Goal: Task Accomplishment & Management: Manage account settings

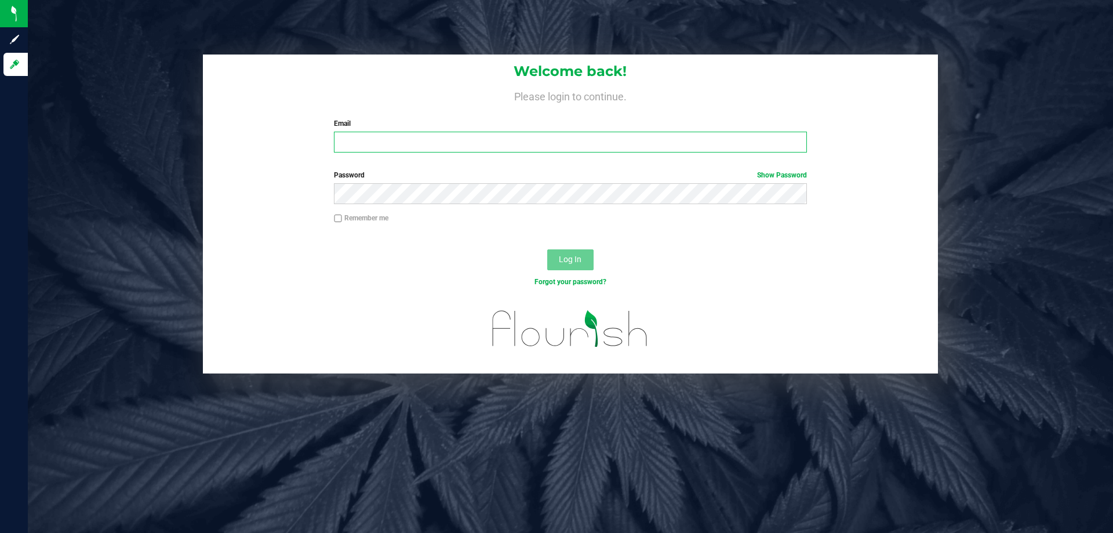
click at [602, 145] on input "Email" at bounding box center [570, 142] width 473 height 21
type input "tkordelski@liveparallel.com"
click at [547, 249] on button "Log In" at bounding box center [570, 259] width 46 height 21
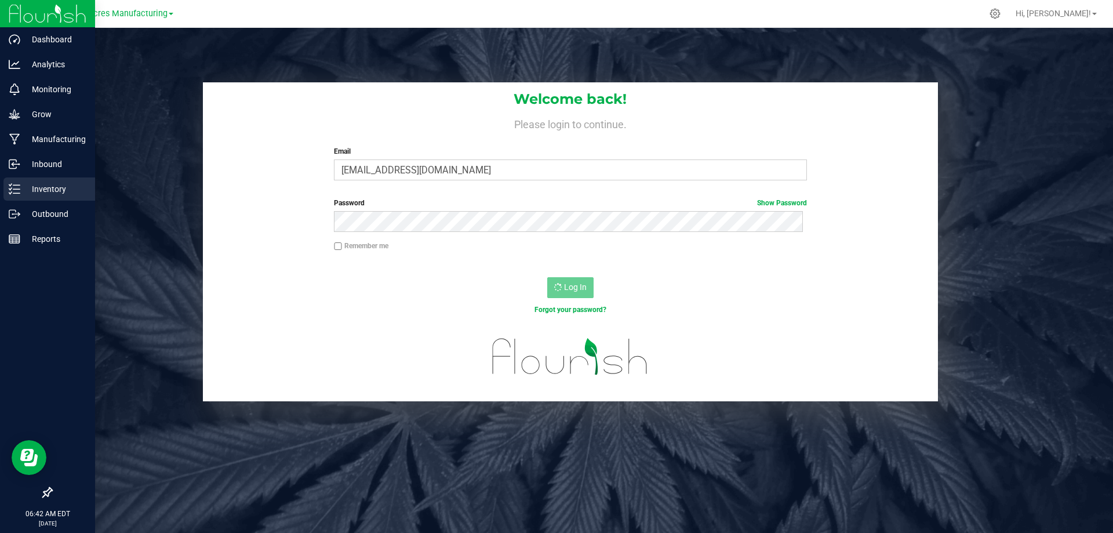
click at [37, 186] on p "Inventory" at bounding box center [55, 189] width 70 height 14
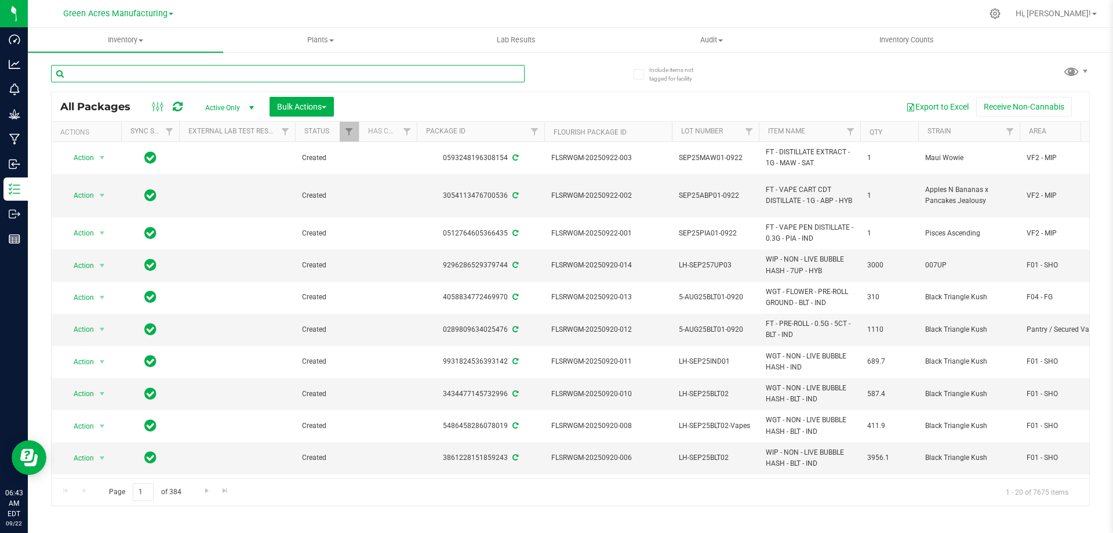
click at [275, 70] on input "text" at bounding box center [288, 73] width 474 height 17
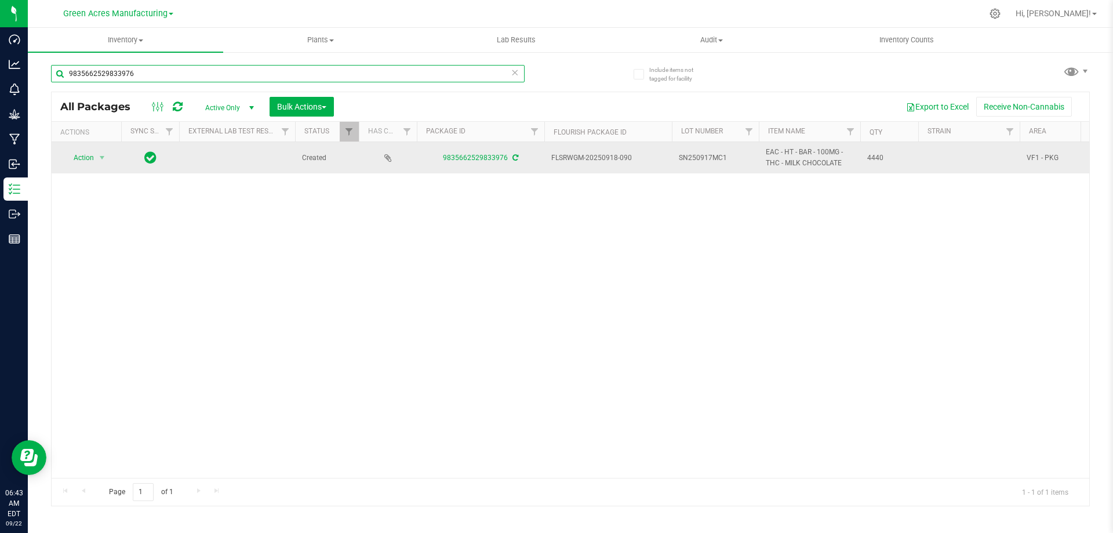
type input "9835662529833976"
click at [739, 161] on span "SN250917MC1" at bounding box center [715, 158] width 73 height 11
type input "SN250917MC1-0922"
click at [80, 161] on span "Action" at bounding box center [78, 158] width 31 height 16
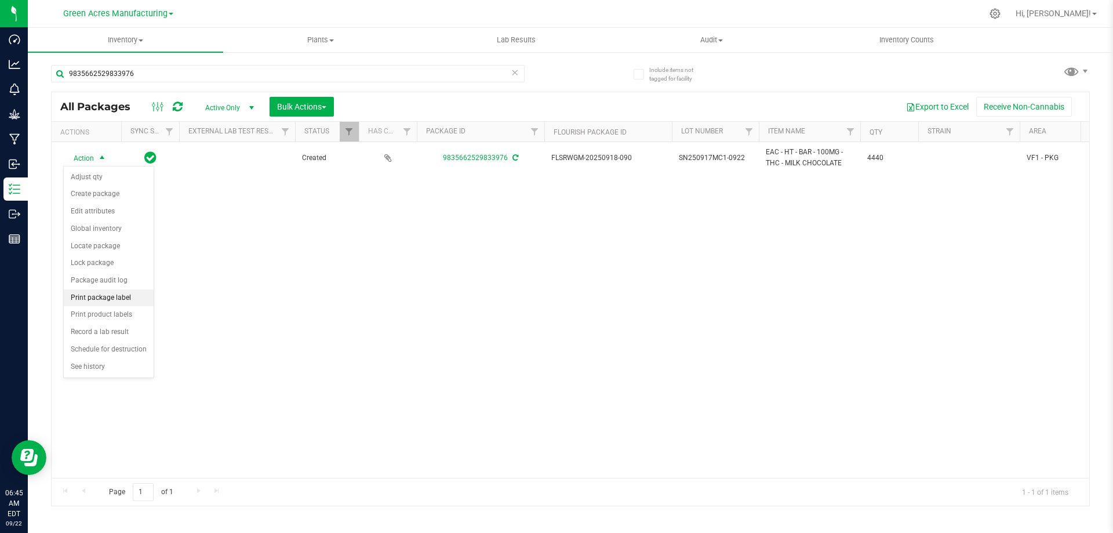
click at [109, 296] on li "Print package label" at bounding box center [109, 297] width 90 height 17
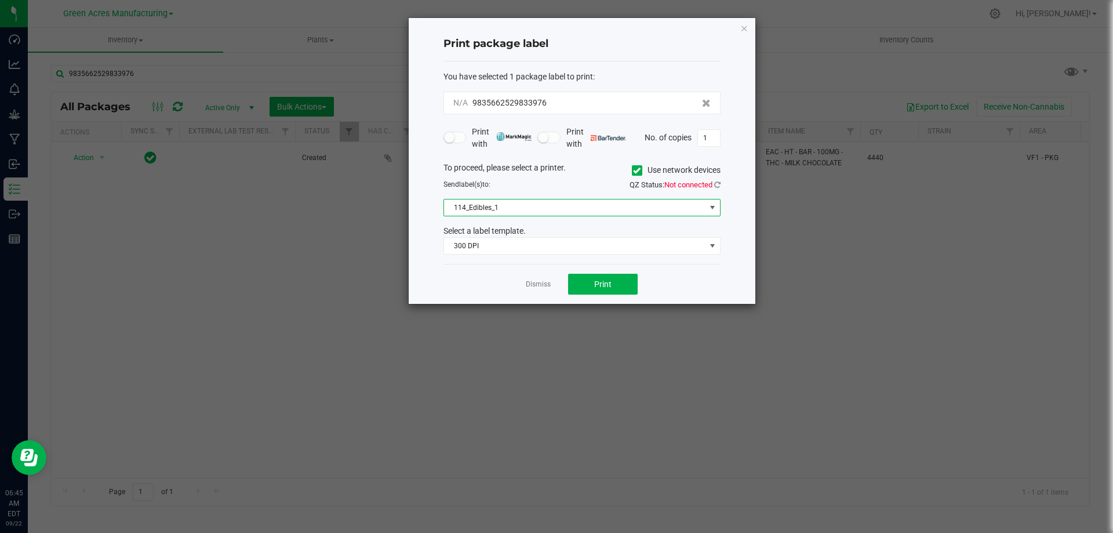
click at [525, 210] on span "114_Edibles_1" at bounding box center [575, 207] width 262 height 16
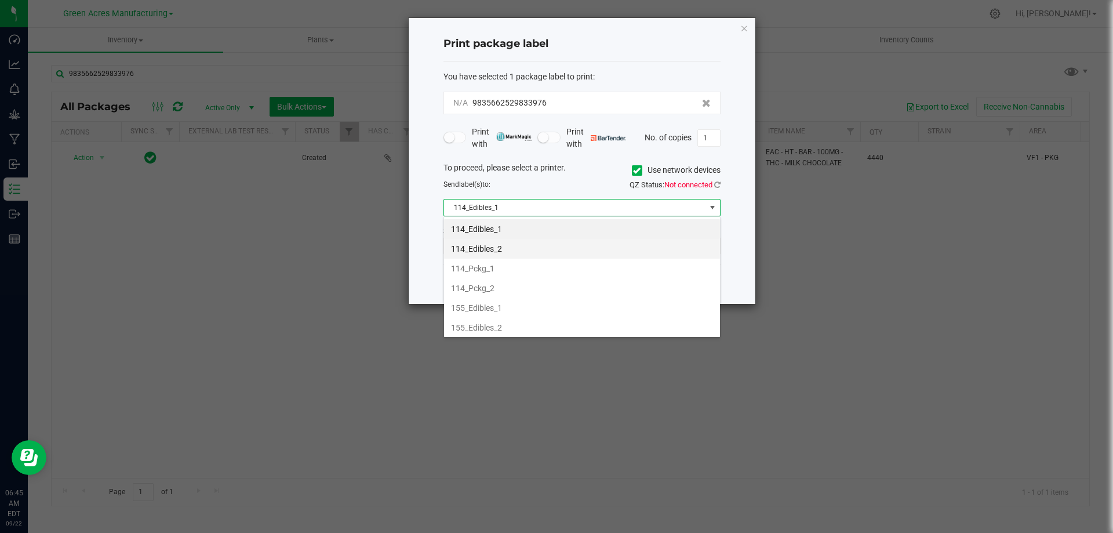
scroll to position [17, 277]
click at [506, 303] on li "155_Edibles_1" at bounding box center [582, 308] width 276 height 20
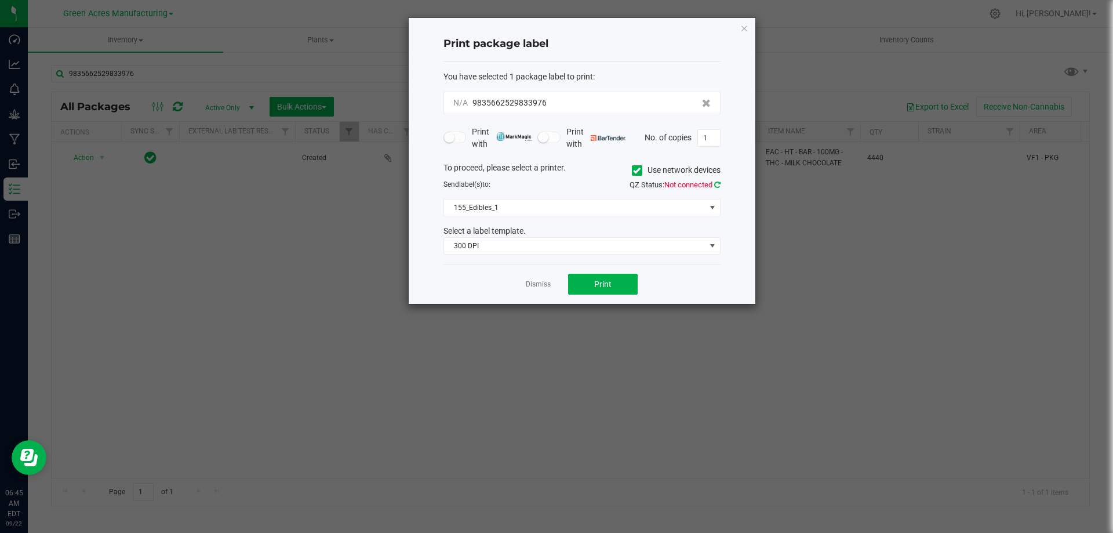
click at [719, 187] on icon at bounding box center [717, 185] width 6 height 8
click at [590, 278] on button "Print" at bounding box center [603, 284] width 70 height 21
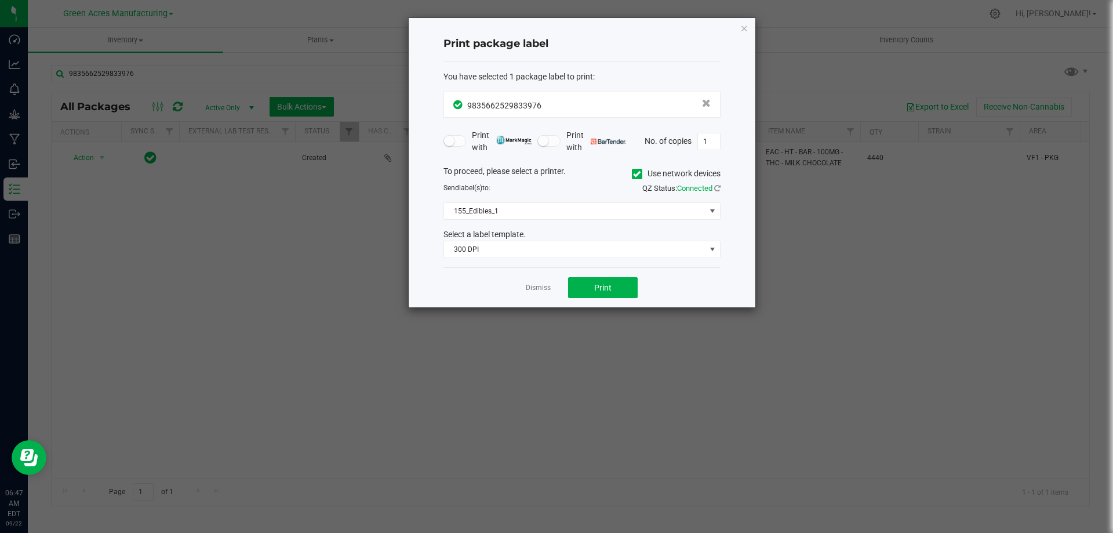
click at [547, 282] on app-cancel-button "Dismiss" at bounding box center [538, 288] width 25 height 12
click at [547, 284] on link "Dismiss" at bounding box center [538, 288] width 25 height 10
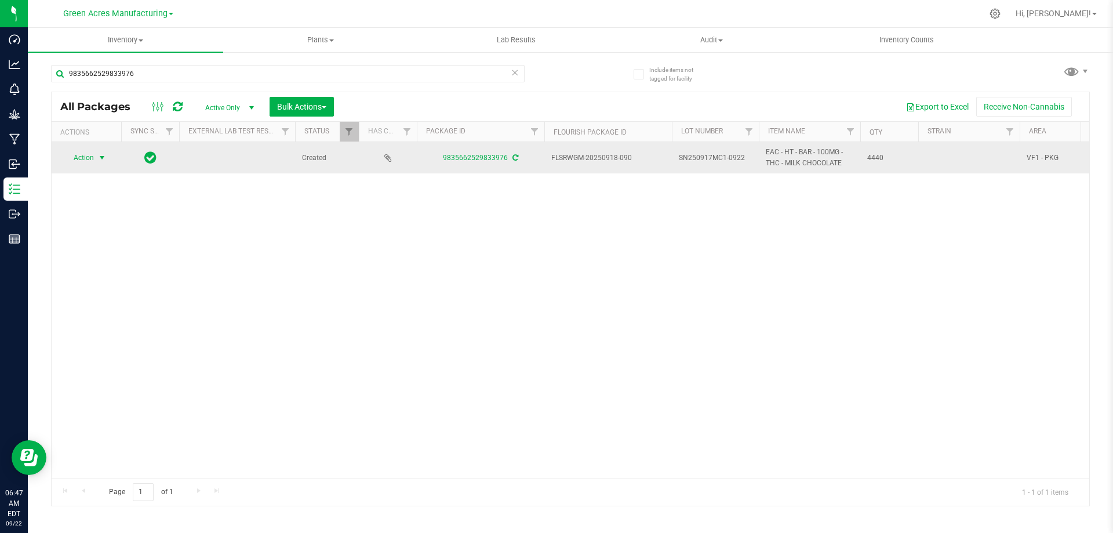
click at [80, 156] on span "Action" at bounding box center [78, 158] width 31 height 16
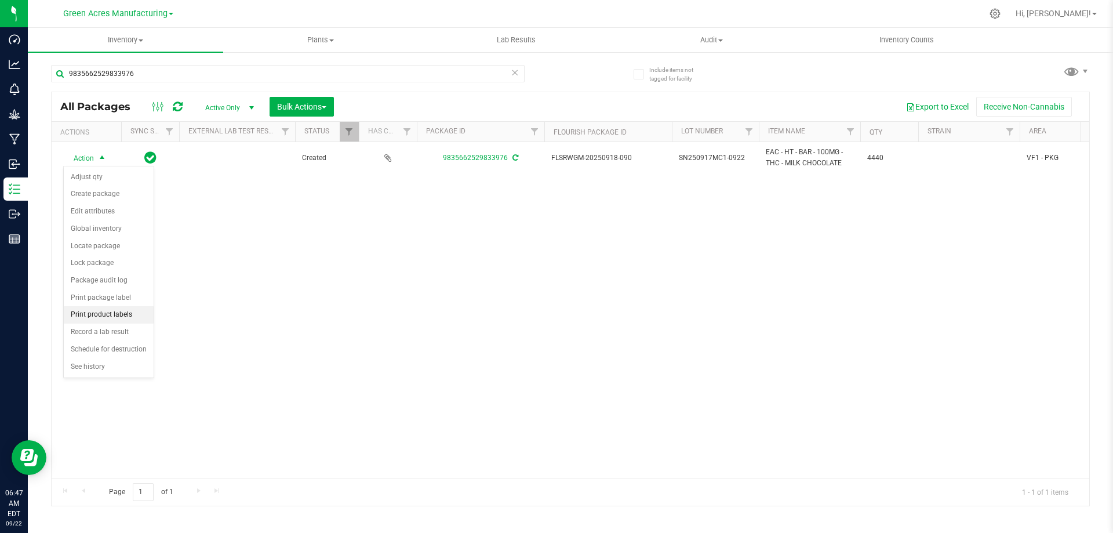
click at [114, 322] on li "Print product labels" at bounding box center [109, 314] width 90 height 17
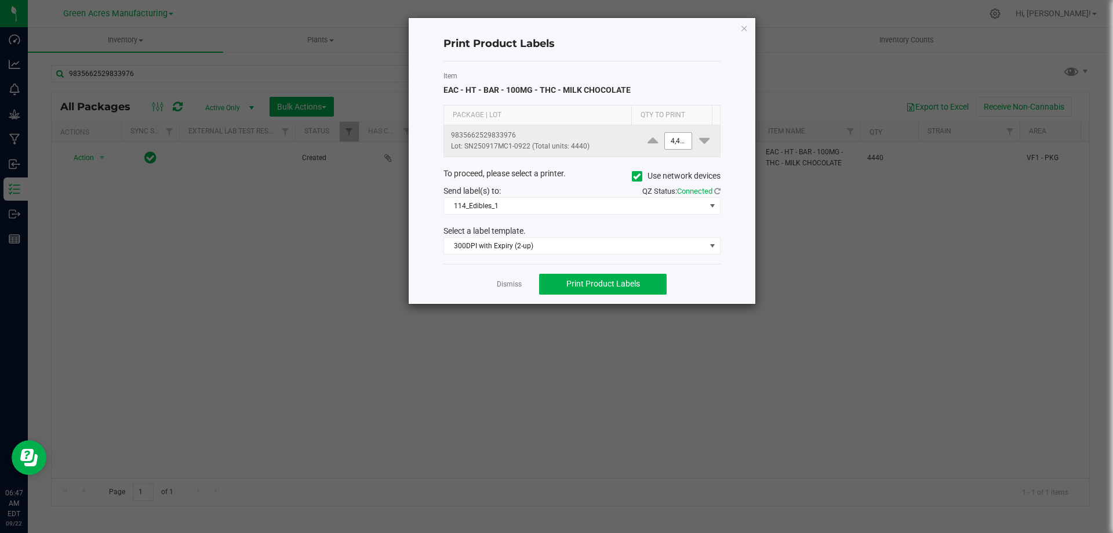
type input "4440"
click at [674, 135] on input "4440" at bounding box center [678, 141] width 27 height 16
type input "6"
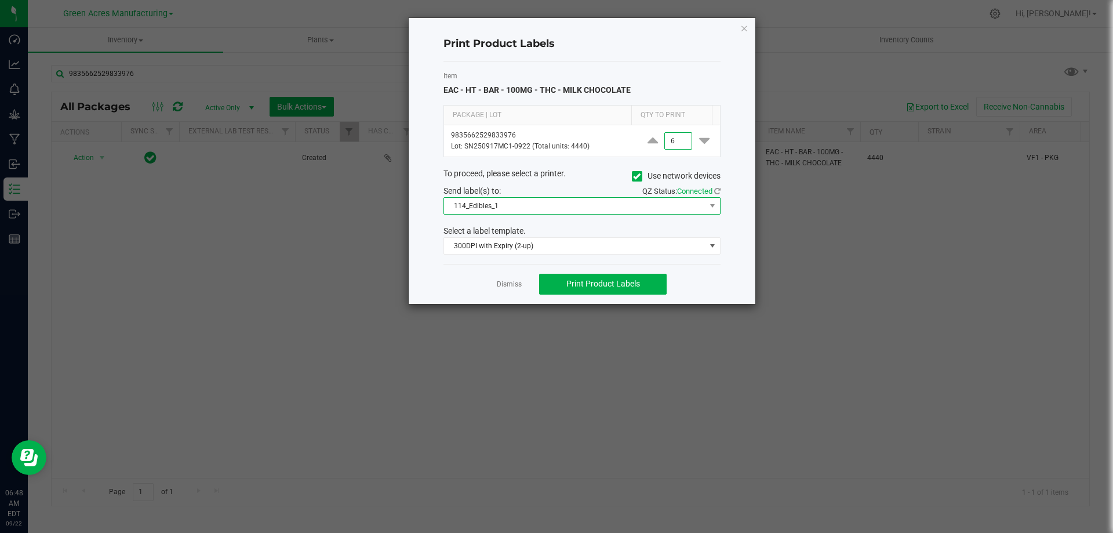
click at [587, 202] on span "114_Edibles_1" at bounding box center [575, 206] width 262 height 16
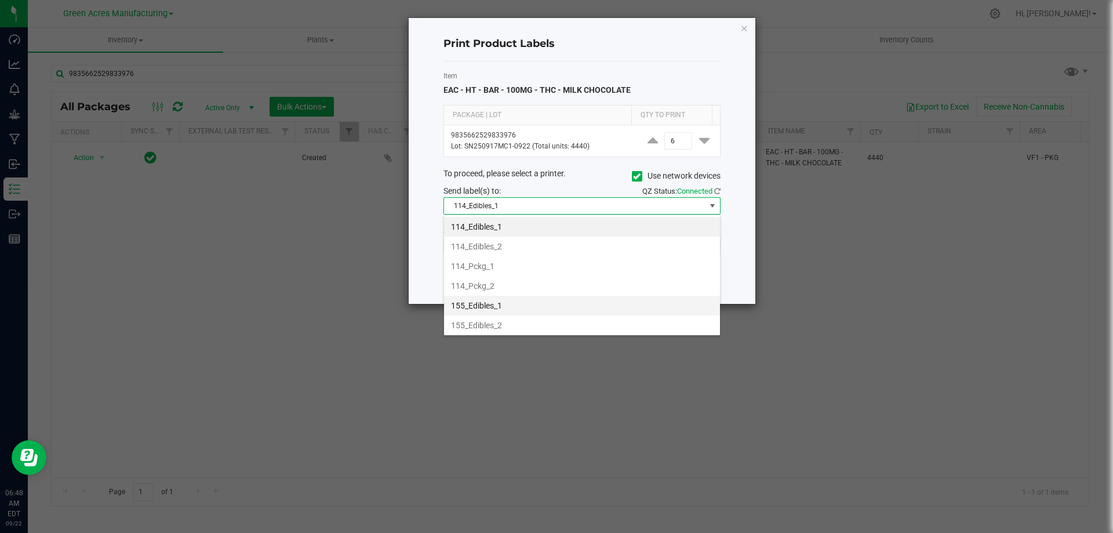
click at [541, 300] on li "155_Edibles_1" at bounding box center [582, 306] width 276 height 20
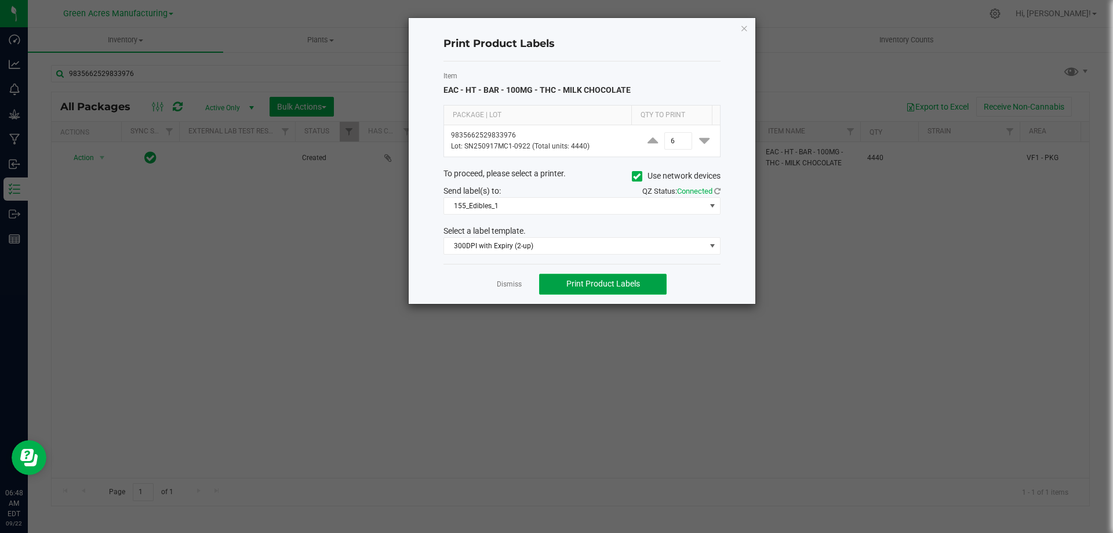
click at [643, 288] on button "Print Product Labels" at bounding box center [603, 284] width 128 height 21
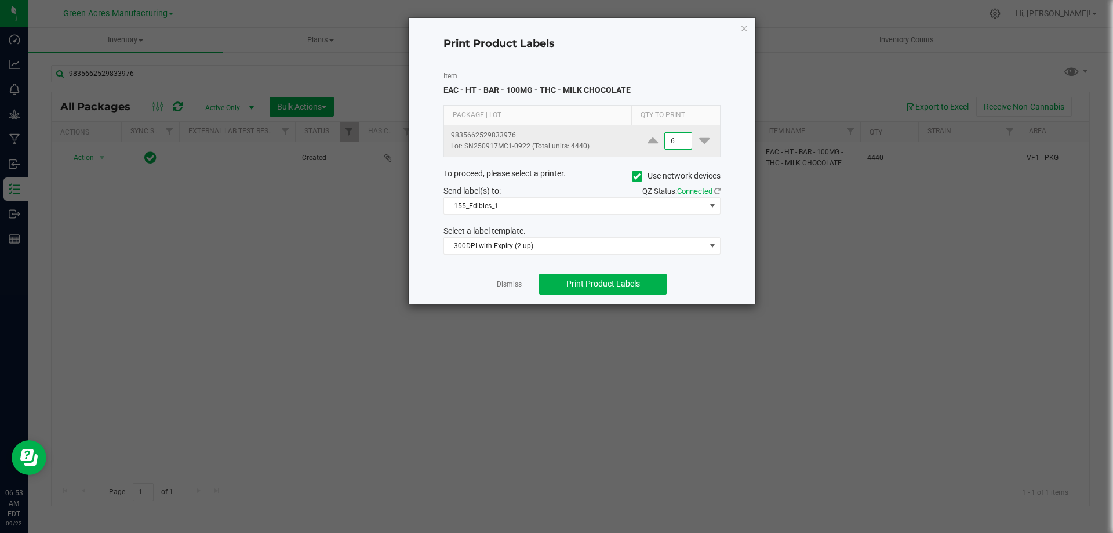
click at [677, 141] on input "6" at bounding box center [678, 141] width 27 height 16
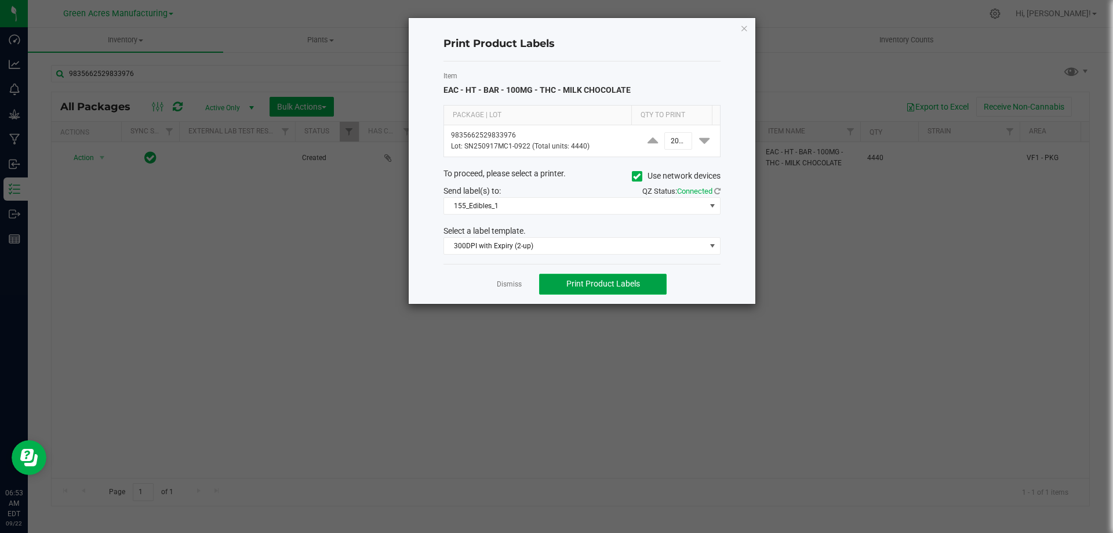
type input "2,000"
click at [605, 280] on span "Print Product Labels" at bounding box center [604, 283] width 74 height 9
click at [623, 283] on span "Print Product Labels" at bounding box center [604, 283] width 74 height 9
click at [513, 283] on link "Dismiss" at bounding box center [509, 285] width 25 height 10
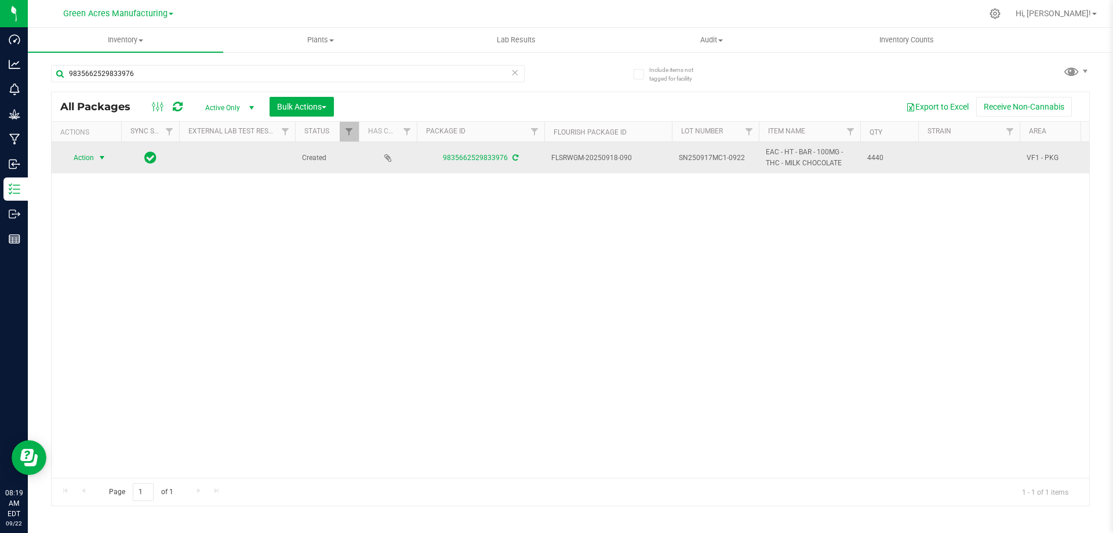
click at [104, 153] on span "select" at bounding box center [102, 158] width 14 height 16
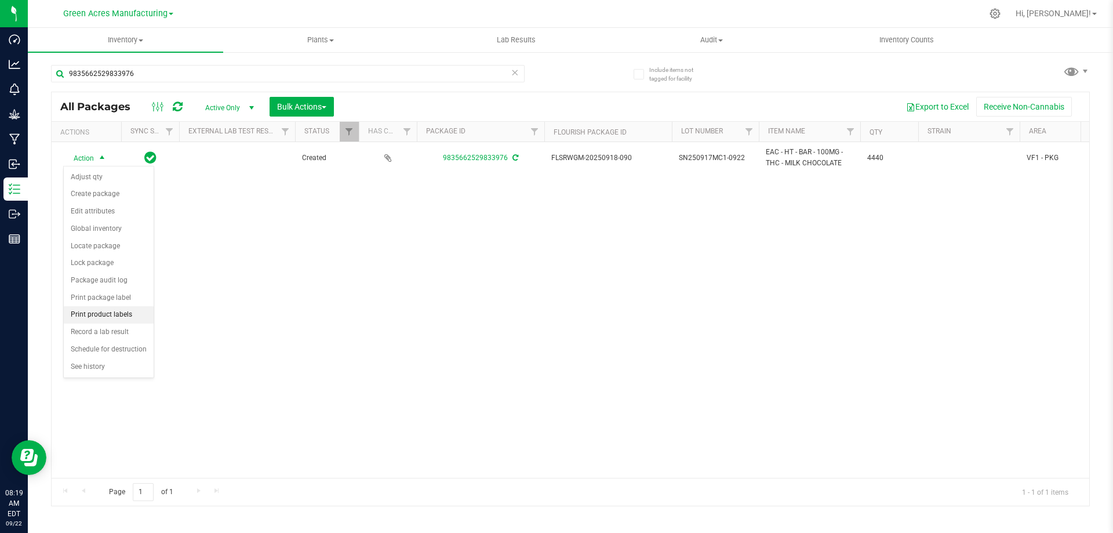
click at [117, 315] on li "Print product labels" at bounding box center [109, 314] width 90 height 17
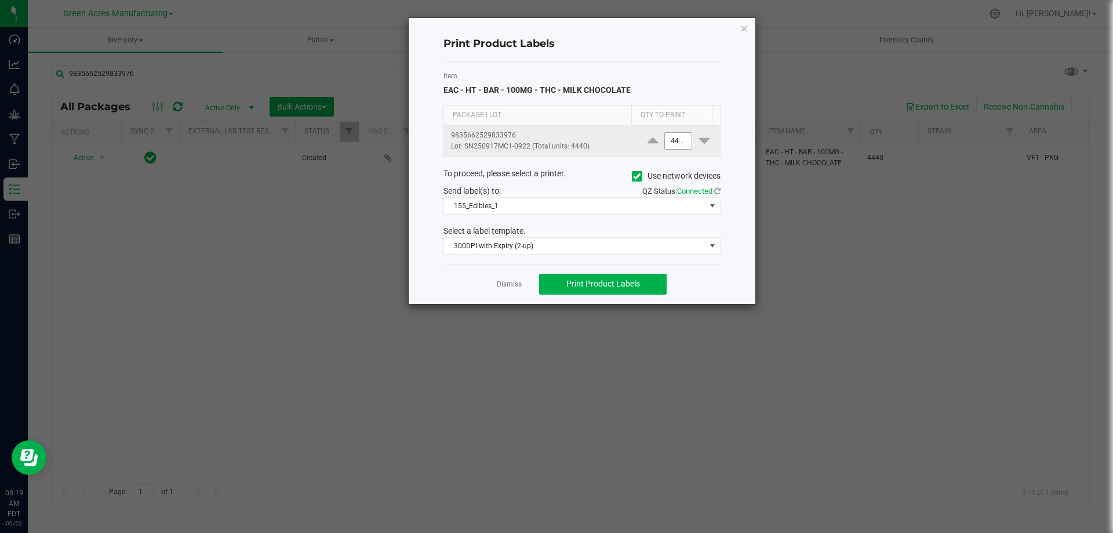
click at [673, 147] on input "4440" at bounding box center [678, 141] width 27 height 16
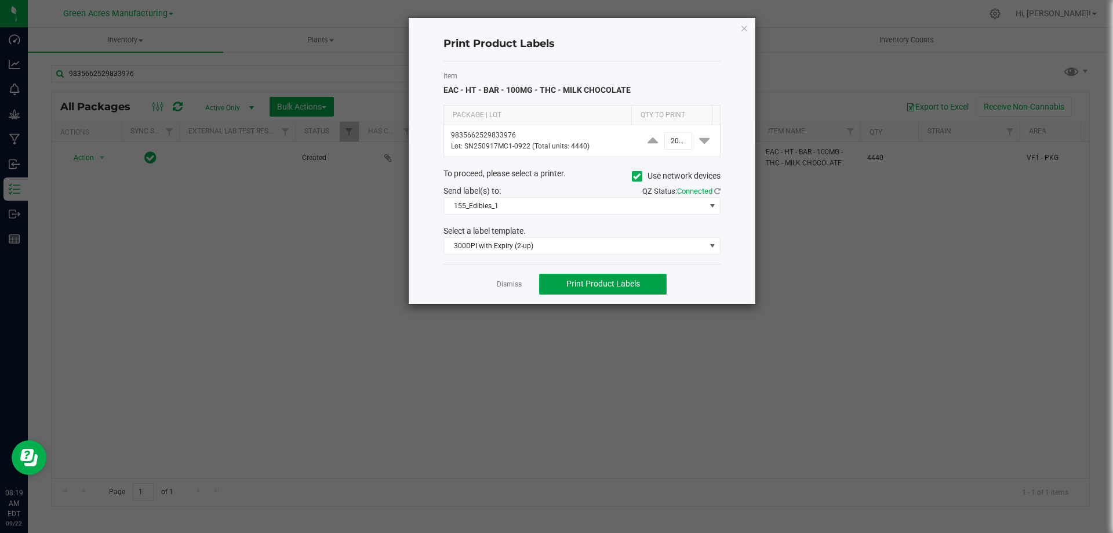
type input "2,000"
click at [594, 281] on span "Print Product Labels" at bounding box center [604, 283] width 74 height 9
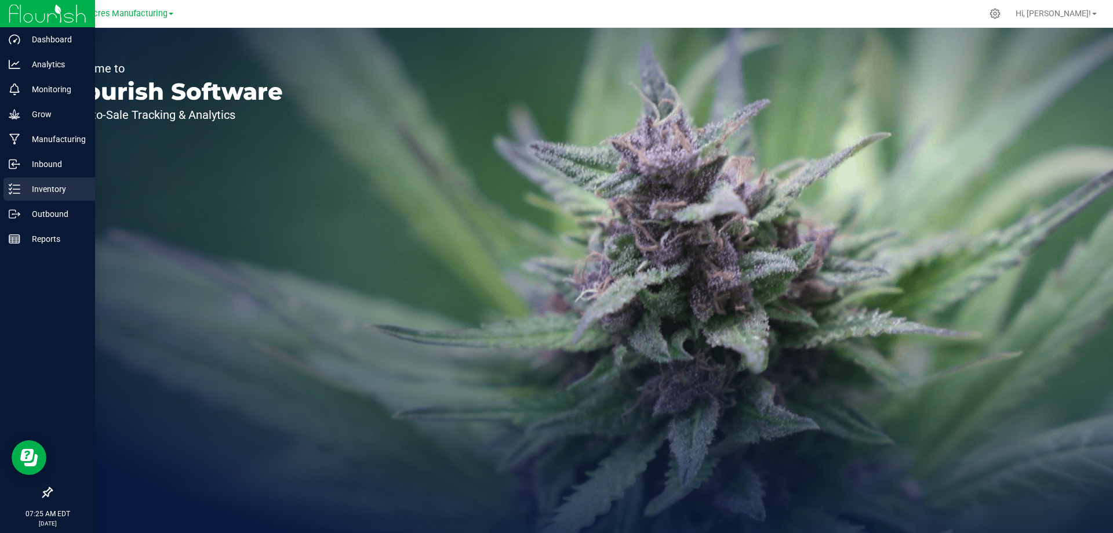
click at [49, 188] on p "Inventory" at bounding box center [55, 189] width 70 height 14
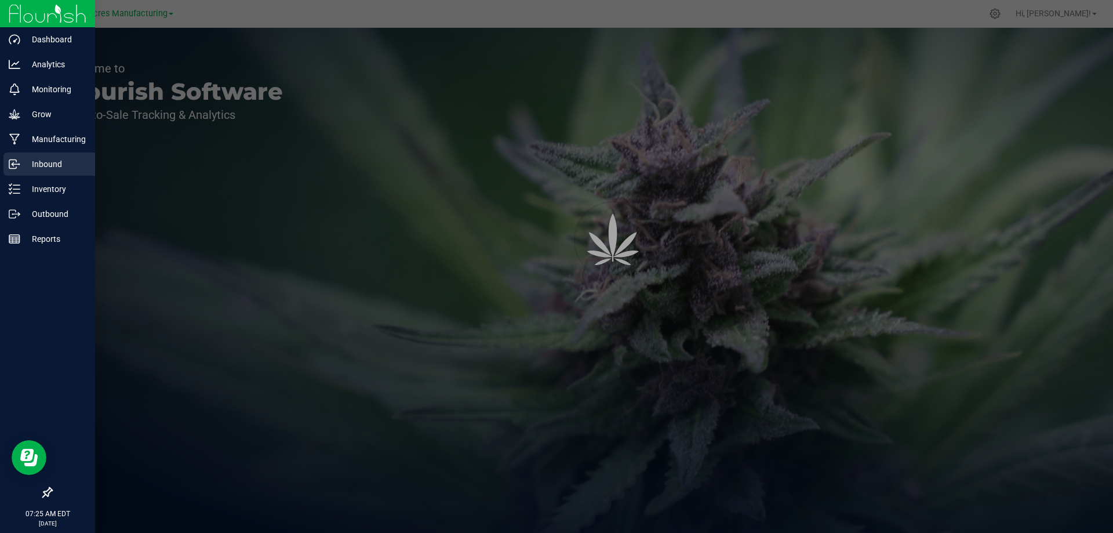
click at [40, 170] on p "Inbound" at bounding box center [55, 164] width 70 height 14
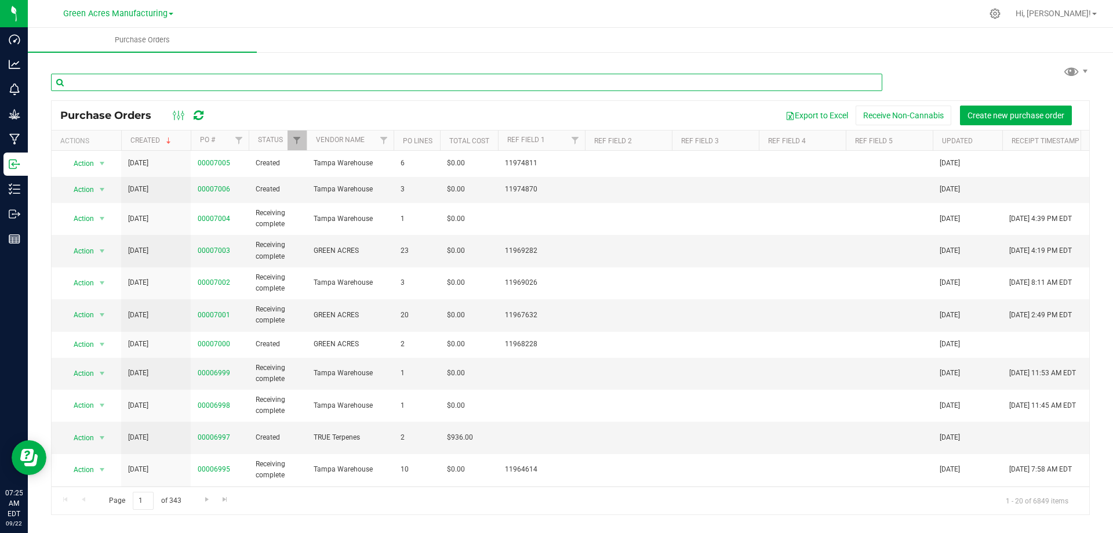
click at [335, 78] on input "text" at bounding box center [467, 82] width 832 height 17
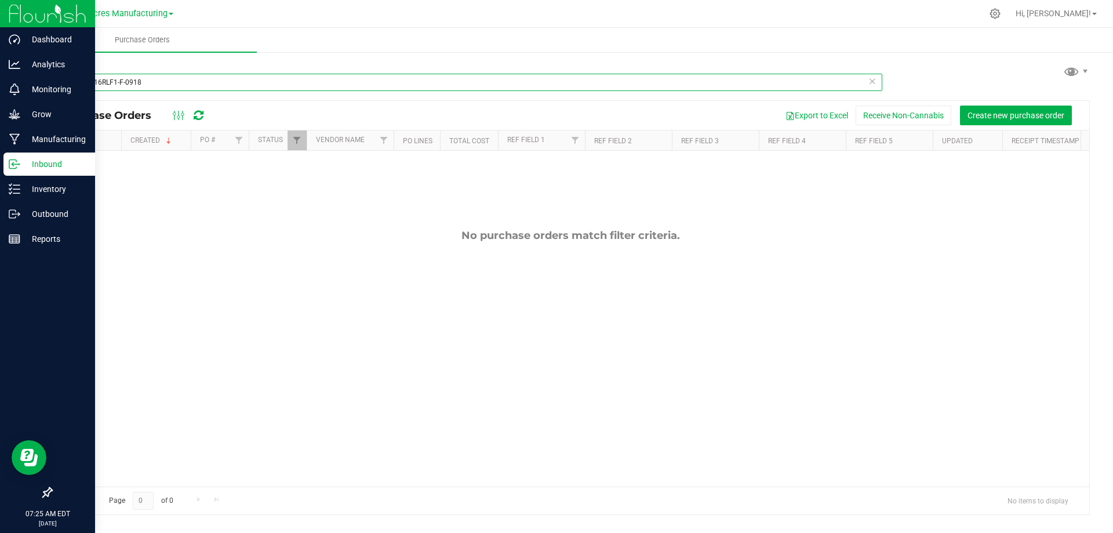
type input "TG250916RLF1-F-0918"
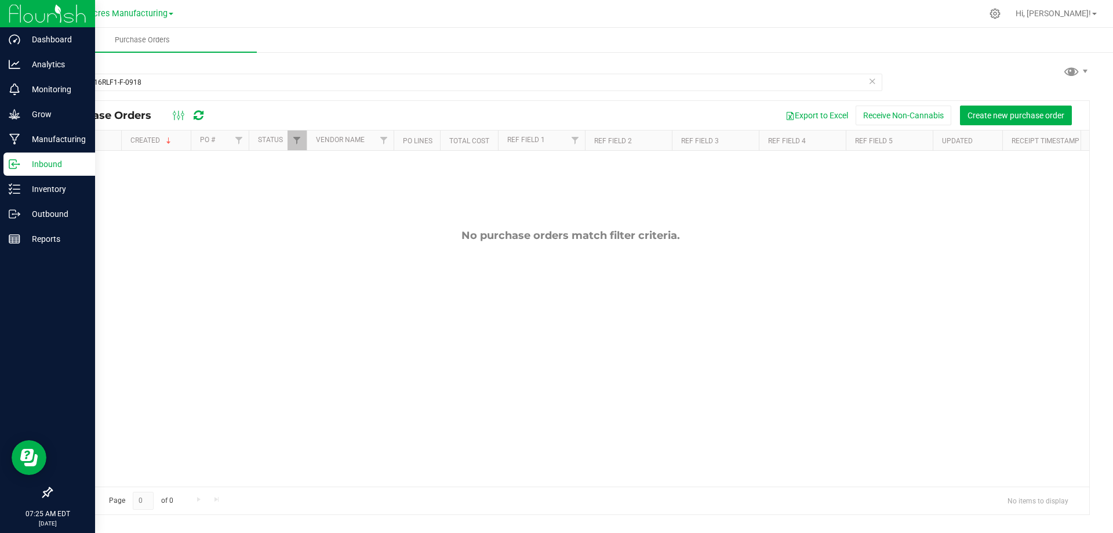
click at [56, 159] on p "Inbound" at bounding box center [55, 164] width 70 height 14
click at [49, 190] on p "Inventory" at bounding box center [55, 189] width 70 height 14
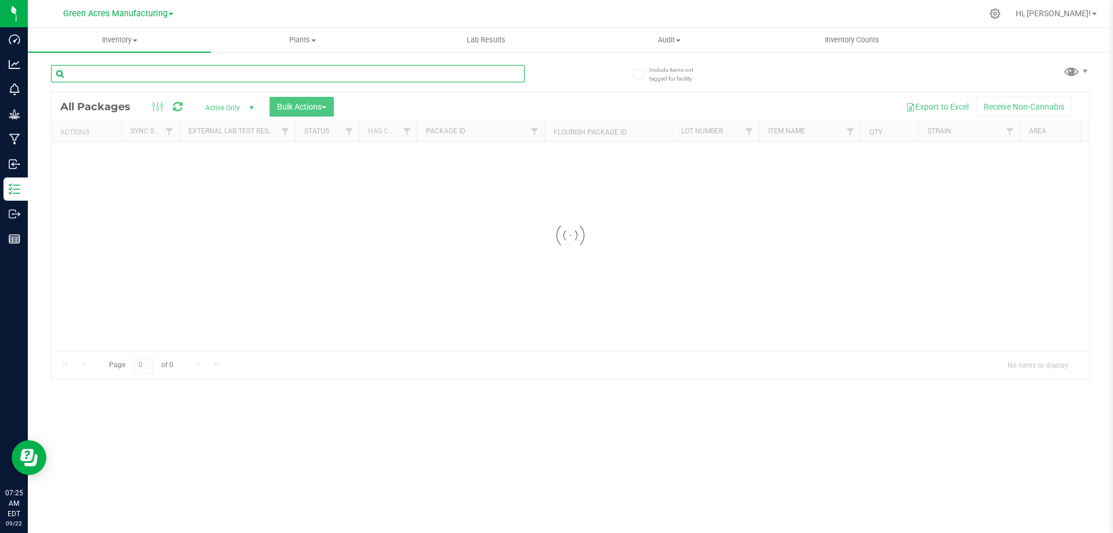
click at [121, 72] on input "text" at bounding box center [288, 73] width 474 height 17
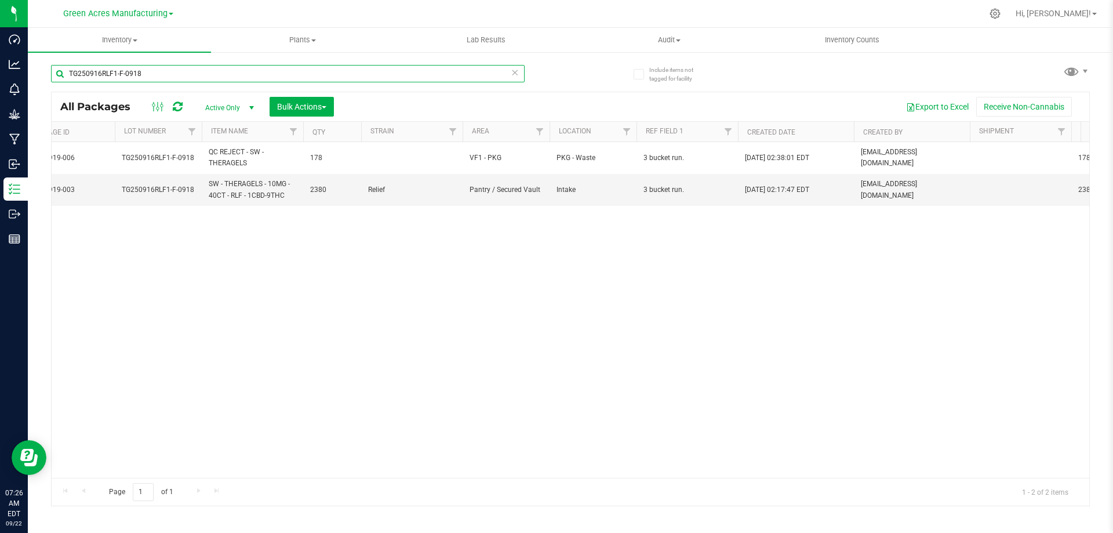
scroll to position [0, 518]
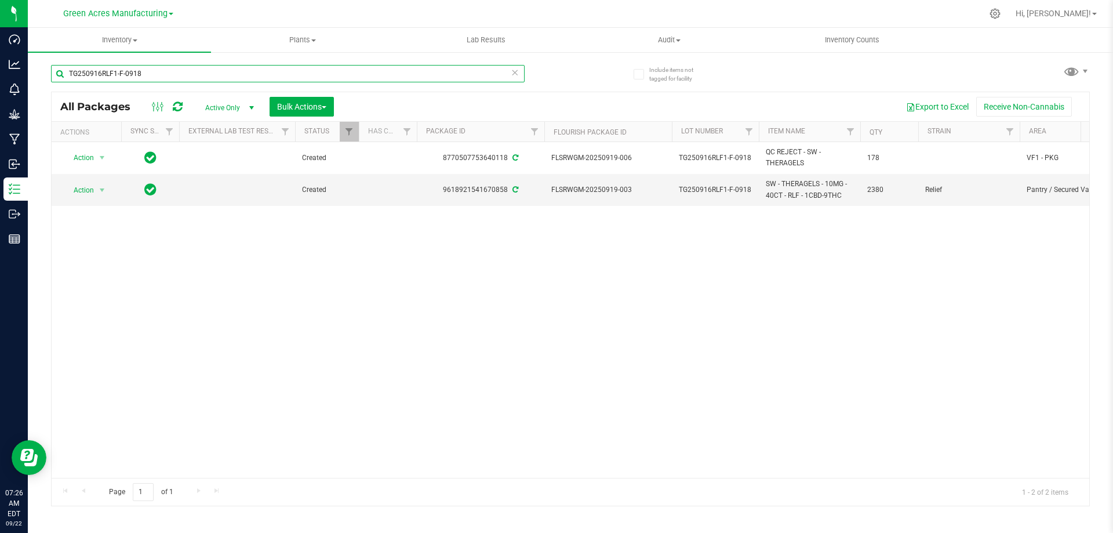
type input "TG250916RLF1-F-0918"
click at [322, 468] on div "Action Action Adjust qty Create package Edit attributes Global inventory Locate…" at bounding box center [571, 310] width 1038 height 336
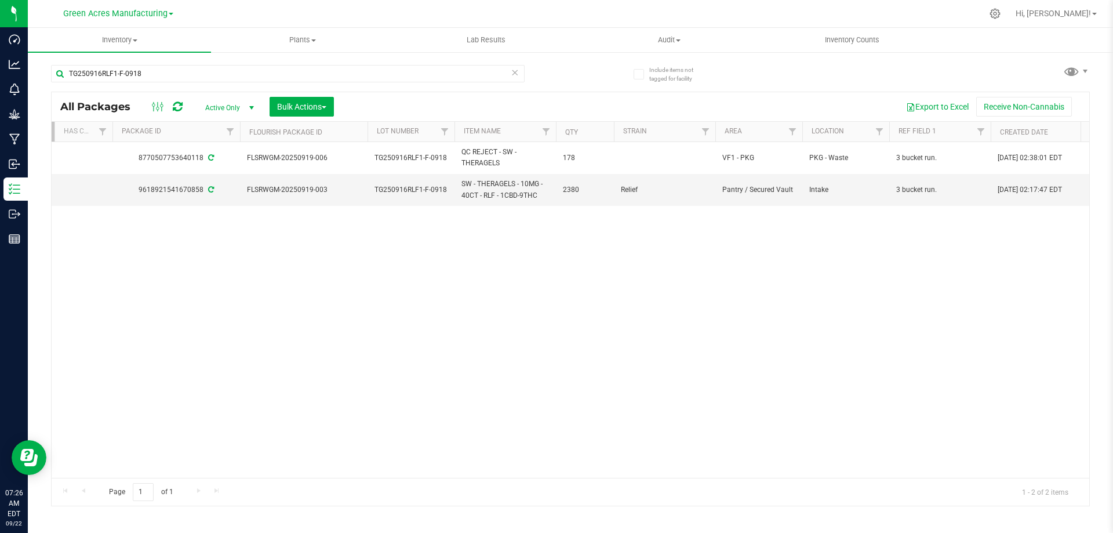
drag, startPoint x: 264, startPoint y: 456, endPoint x: 252, endPoint y: 455, distance: 12.8
click at [252, 455] on div "Action Action Adjust qty Create package Edit attributes Global inventory Locate…" at bounding box center [571, 310] width 1038 height 336
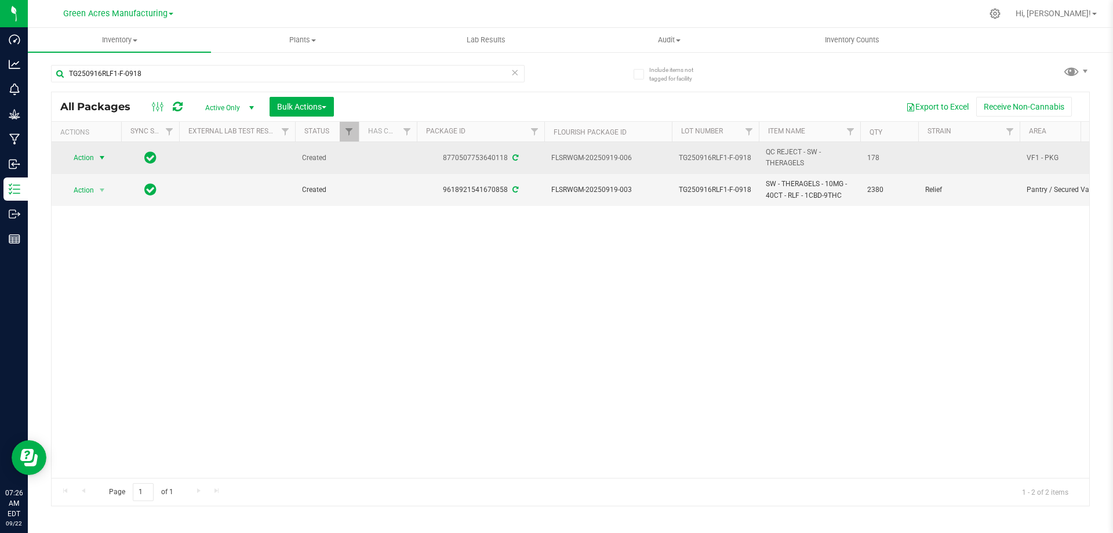
click at [90, 163] on span "Action" at bounding box center [78, 158] width 31 height 16
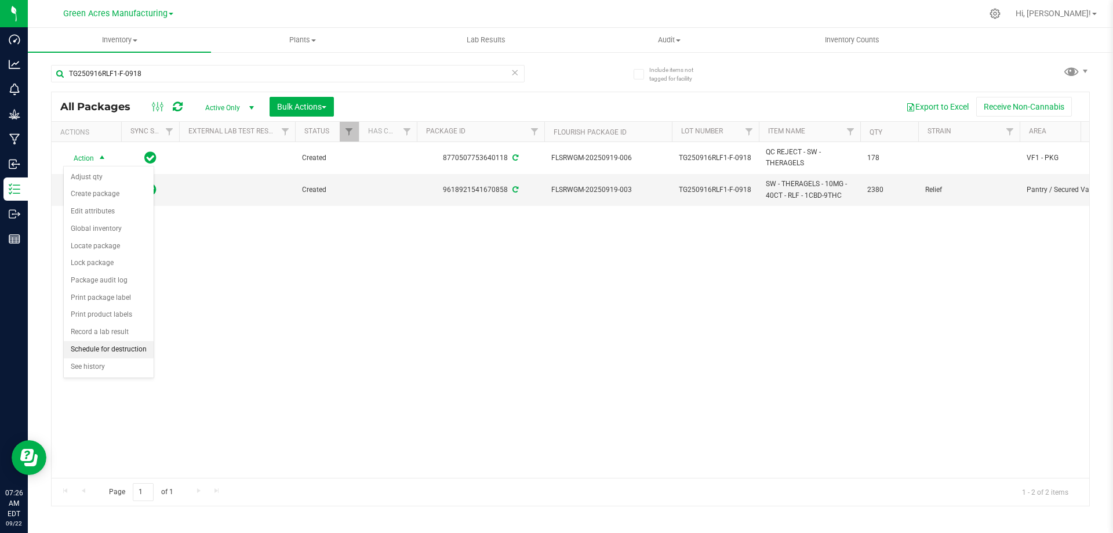
click at [123, 351] on li "Schedule for destruction" at bounding box center [109, 349] width 90 height 17
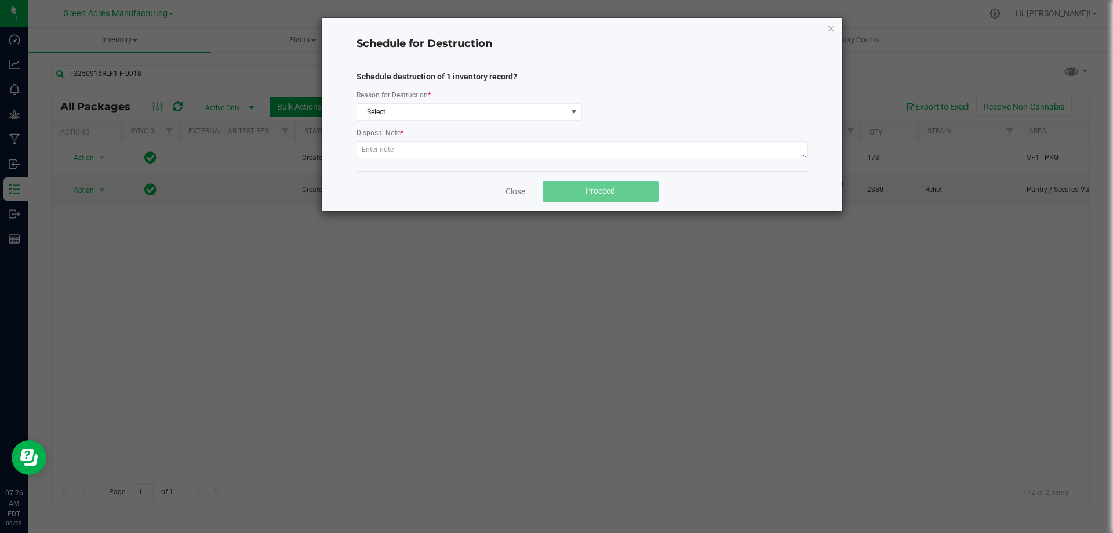
click at [513, 121] on div "Schedule destruction of 1 inventory record? Reason for Destruction * Select Dis…" at bounding box center [582, 116] width 451 height 91
click at [513, 119] on span "Select" at bounding box center [462, 112] width 210 height 16
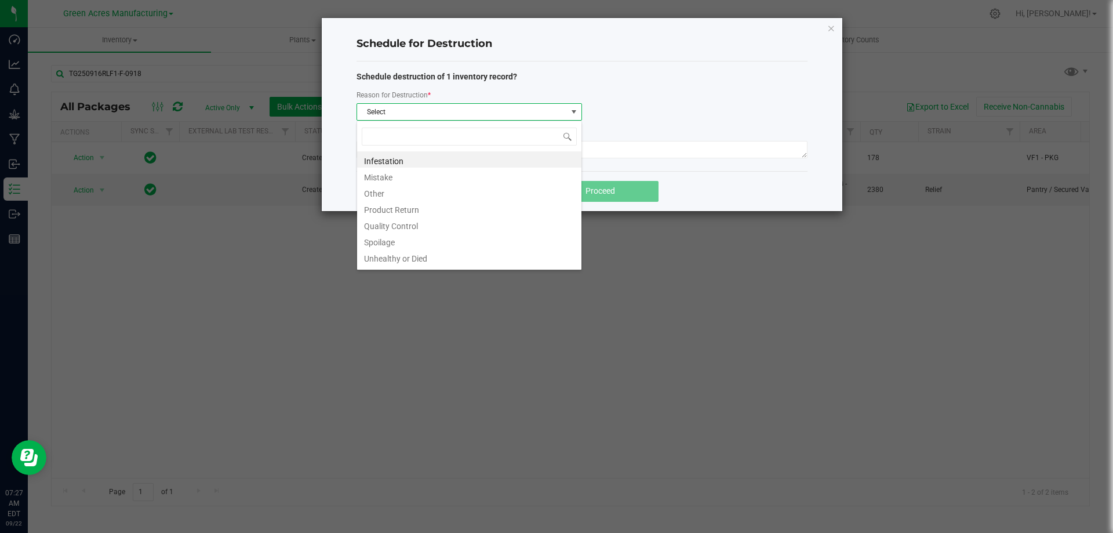
type input "W"
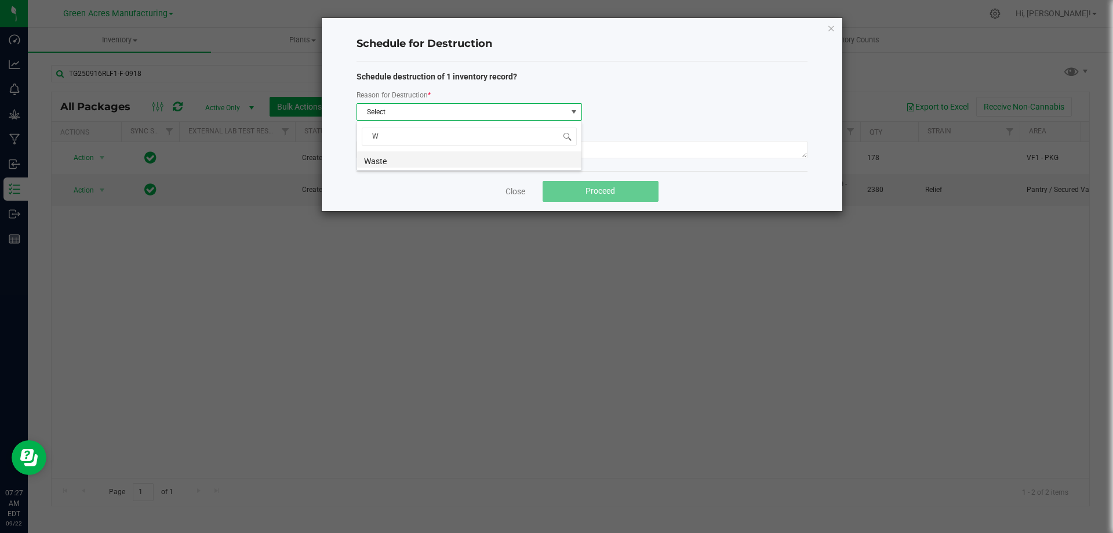
click at [471, 154] on li "Waste" at bounding box center [469, 159] width 224 height 16
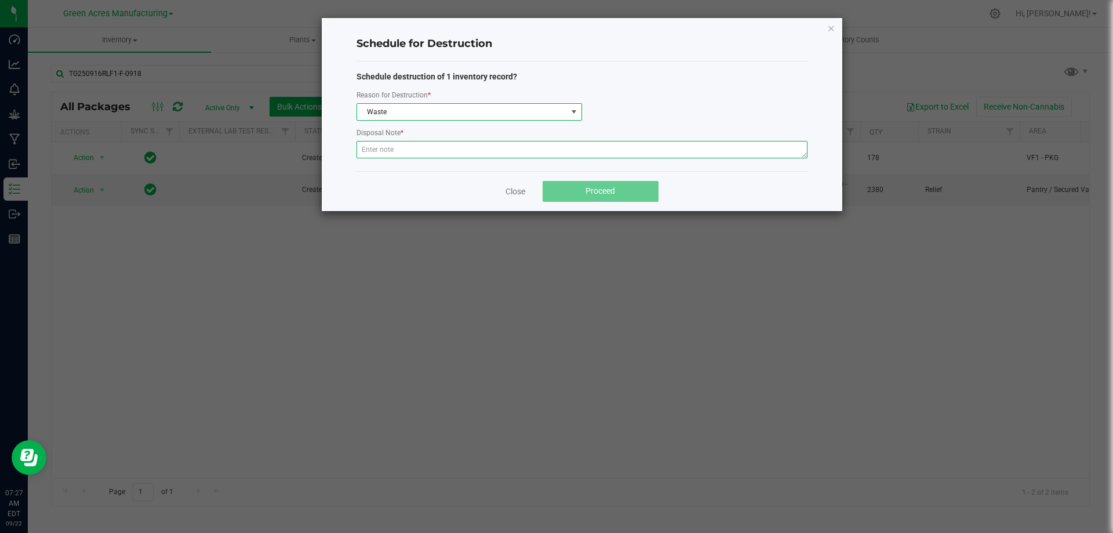
click at [471, 154] on textarea at bounding box center [582, 149] width 451 height 17
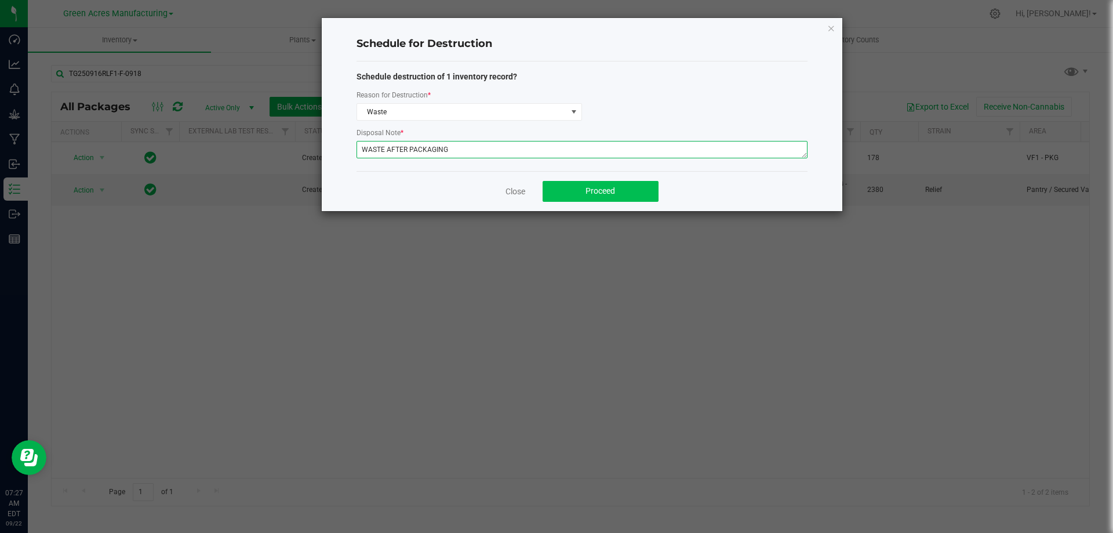
type textarea "WASTE AFTER PACKAGING"
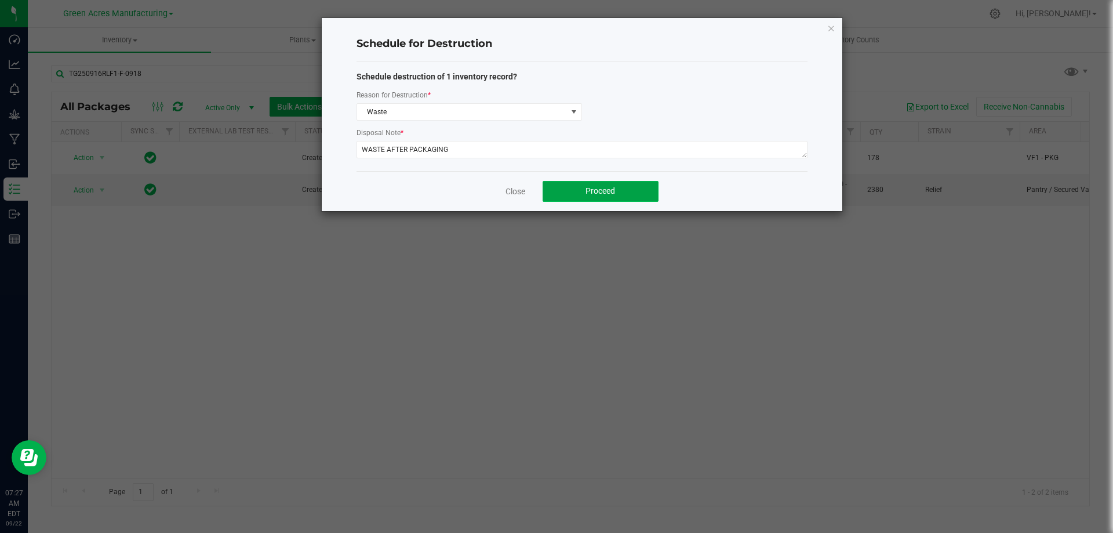
click at [631, 191] on button "Proceed" at bounding box center [601, 191] width 116 height 21
